Goal: Navigation & Orientation: Find specific page/section

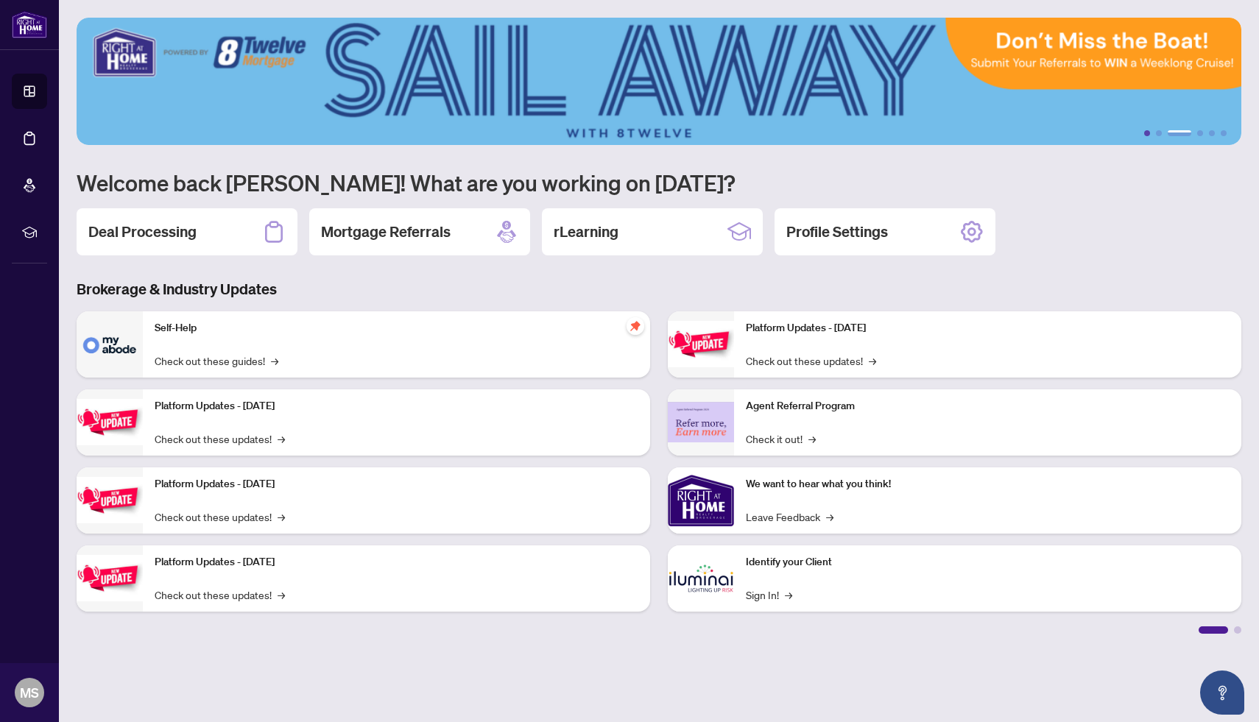
click at [1148, 132] on button "1" at bounding box center [1147, 133] width 6 height 6
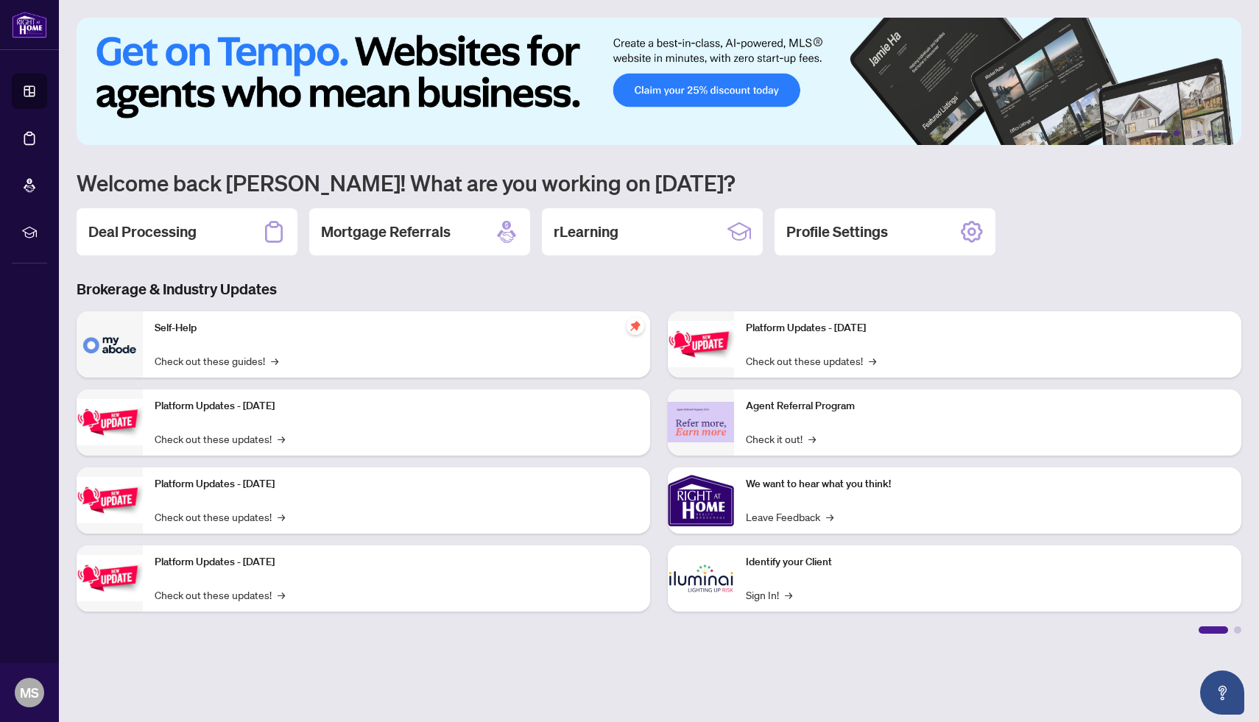
click at [1177, 131] on button "2" at bounding box center [1177, 133] width 6 height 6
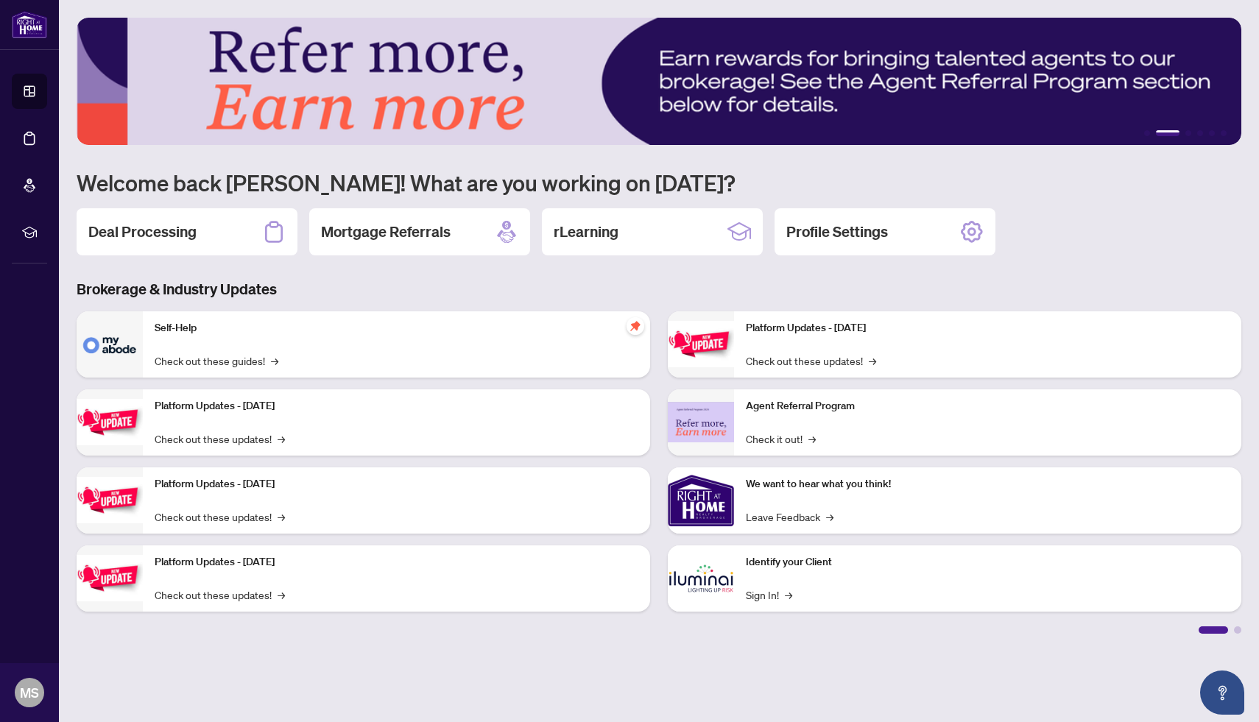
click at [1177, 131] on li "2" at bounding box center [1168, 133] width 24 height 6
click at [1183, 131] on ul "1 2 3 4 5 6" at bounding box center [659, 133] width 1165 height 6
click at [1197, 131] on ul "1 2 3 4 5 6" at bounding box center [659, 133] width 1165 height 6
click at [1205, 130] on ul "1 2 3 4 5 6" at bounding box center [659, 133] width 1165 height 6
click at [1204, 133] on ul "1 2 3 4 5 6" at bounding box center [659, 133] width 1165 height 6
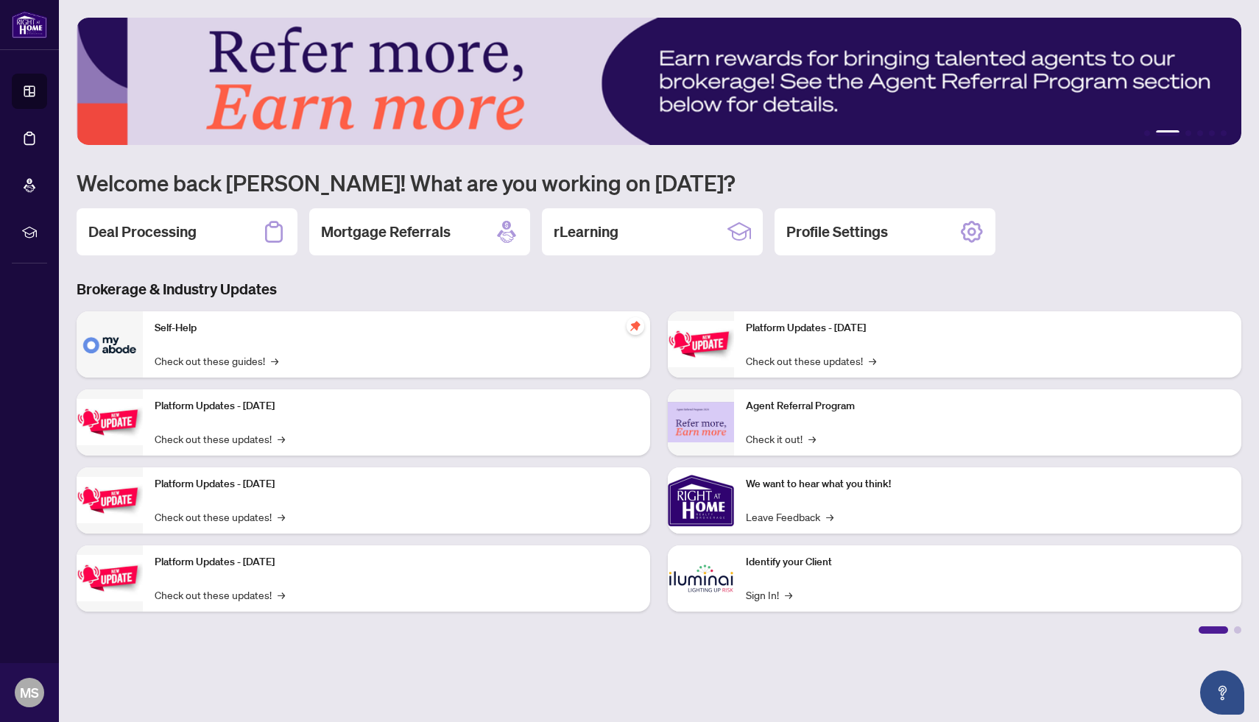
drag, startPoint x: 1171, startPoint y: 130, endPoint x: 1194, endPoint y: 130, distance: 22.8
click at [1194, 130] on ul "1 2 3 4 5 6" at bounding box center [659, 133] width 1165 height 6
drag, startPoint x: 1170, startPoint y: 132, endPoint x: 1198, endPoint y: 131, distance: 28.0
click at [1198, 131] on ul "1 2 3 4 5 6" at bounding box center [659, 133] width 1165 height 6
click at [1198, 131] on button "4" at bounding box center [1200, 133] width 6 height 6
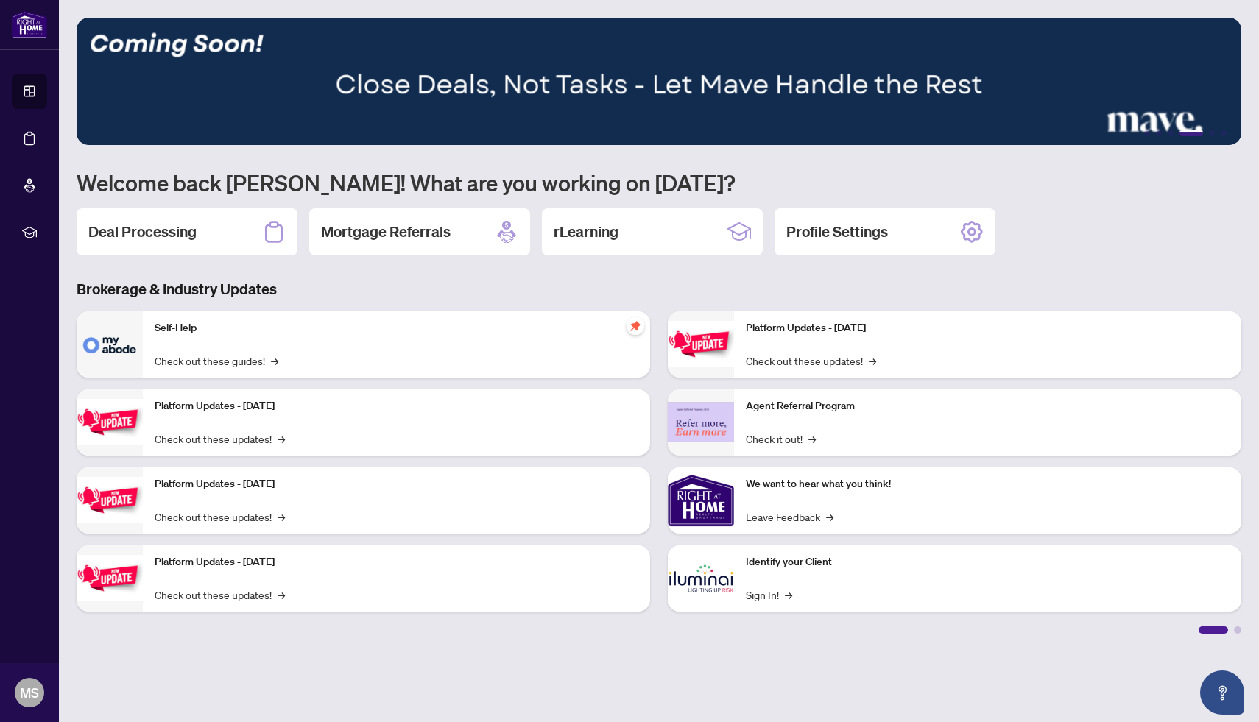
click at [1198, 131] on li "4" at bounding box center [1192, 133] width 24 height 6
click at [797, 76] on img at bounding box center [659, 81] width 1165 height 127
